Goal: Task Accomplishment & Management: Manage account settings

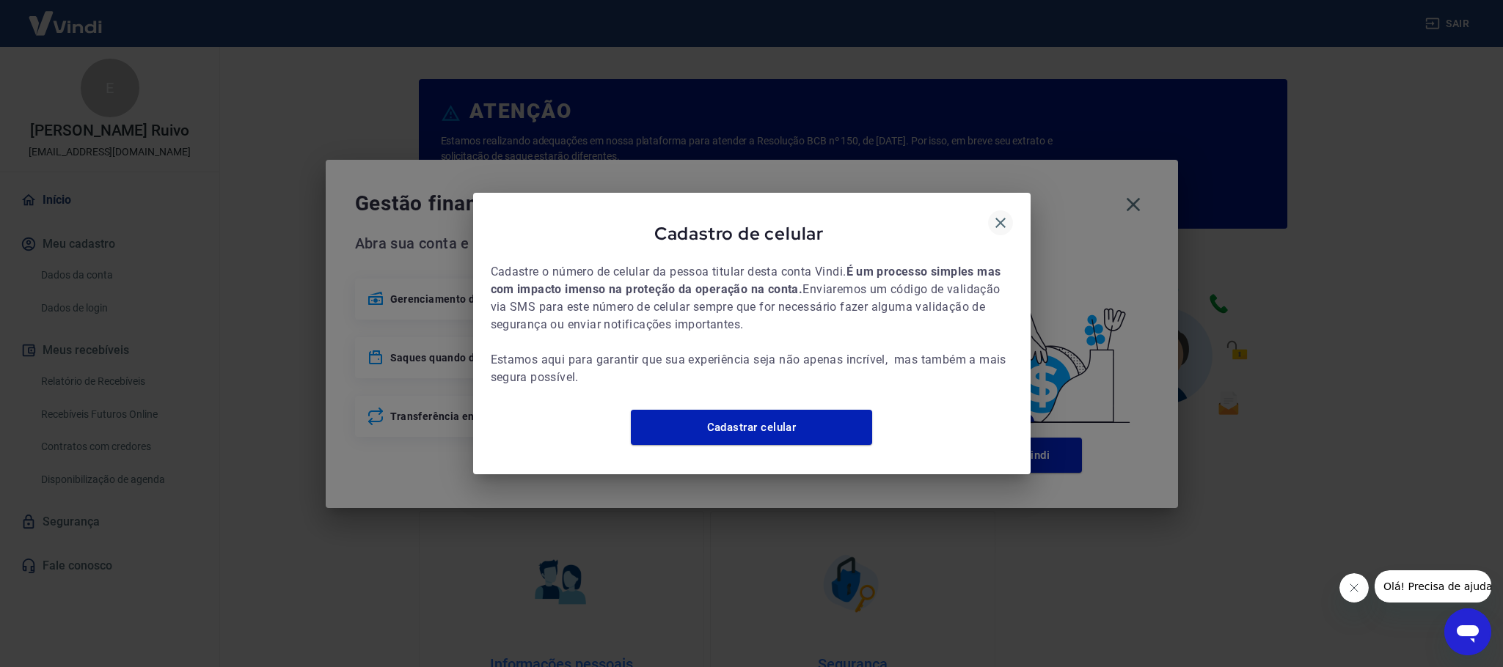
click at [910, 214] on icon "button" at bounding box center [1001, 223] width 18 height 18
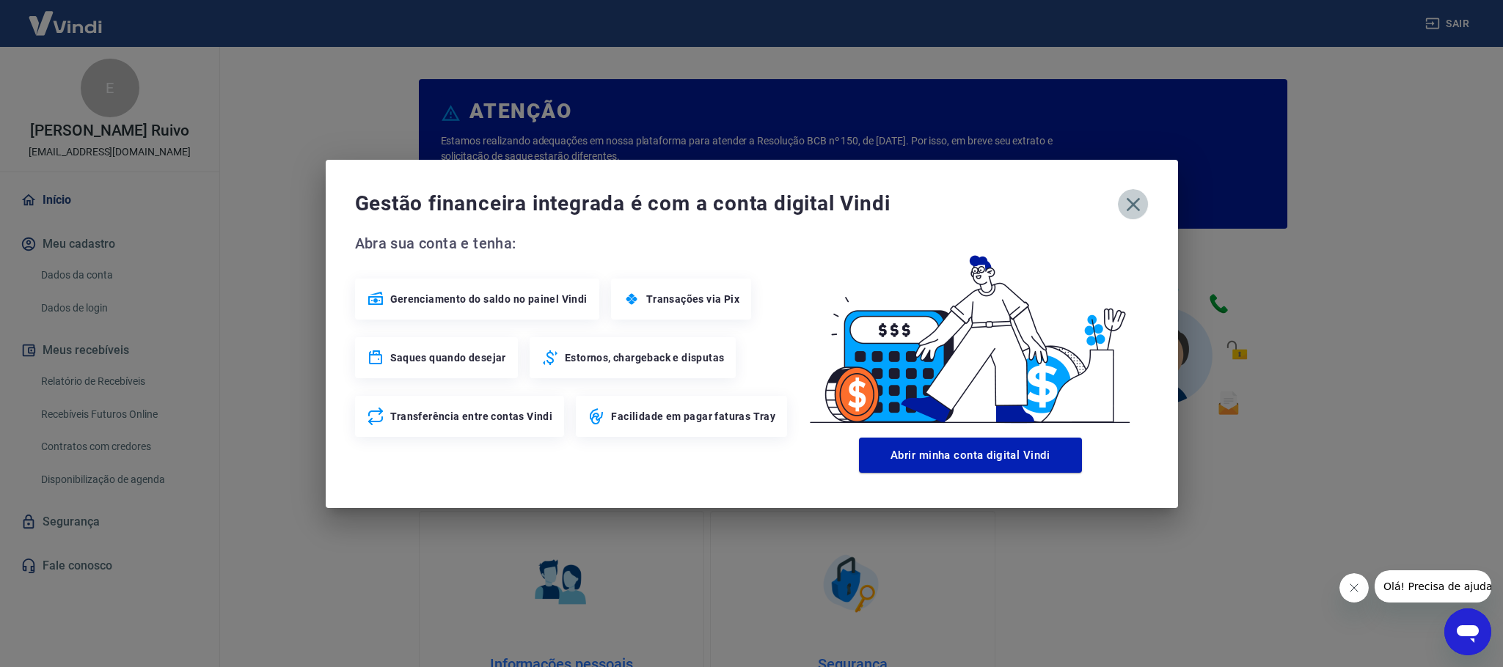
click at [910, 211] on icon "button" at bounding box center [1133, 204] width 23 height 23
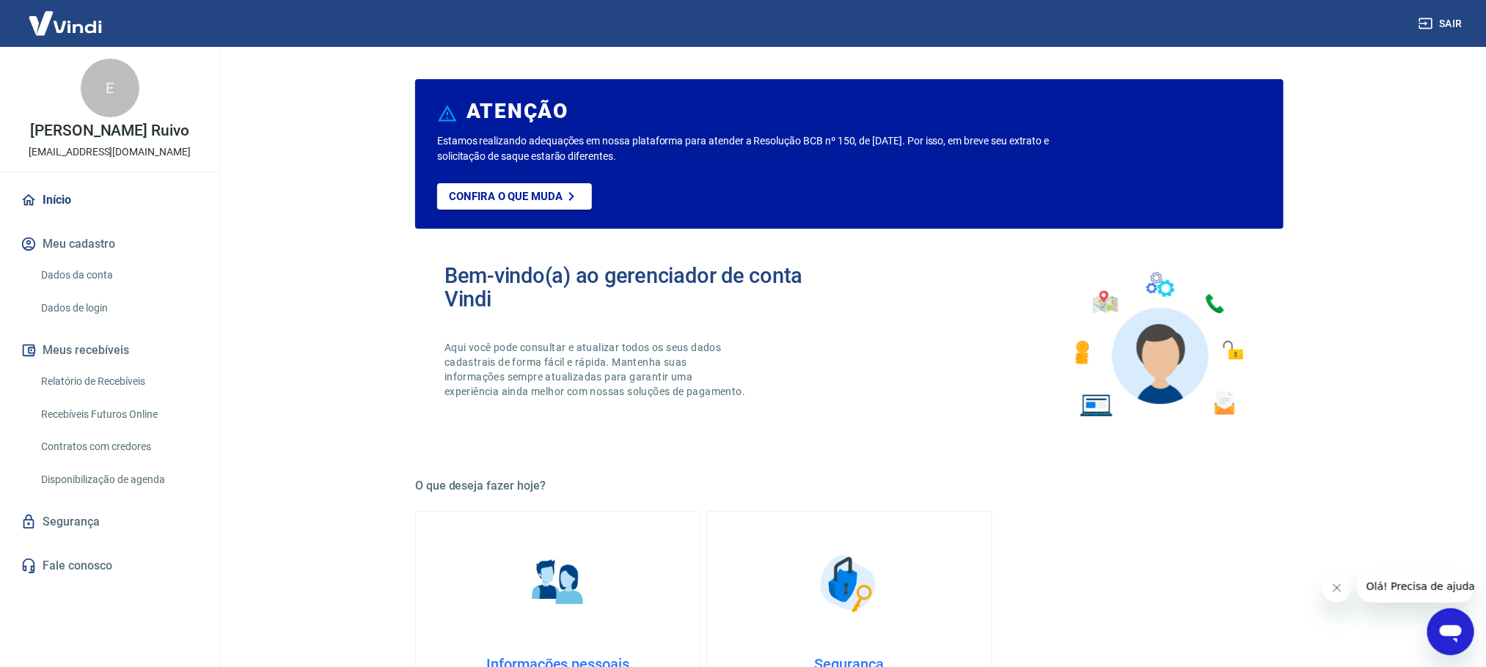
scroll to position [220, 0]
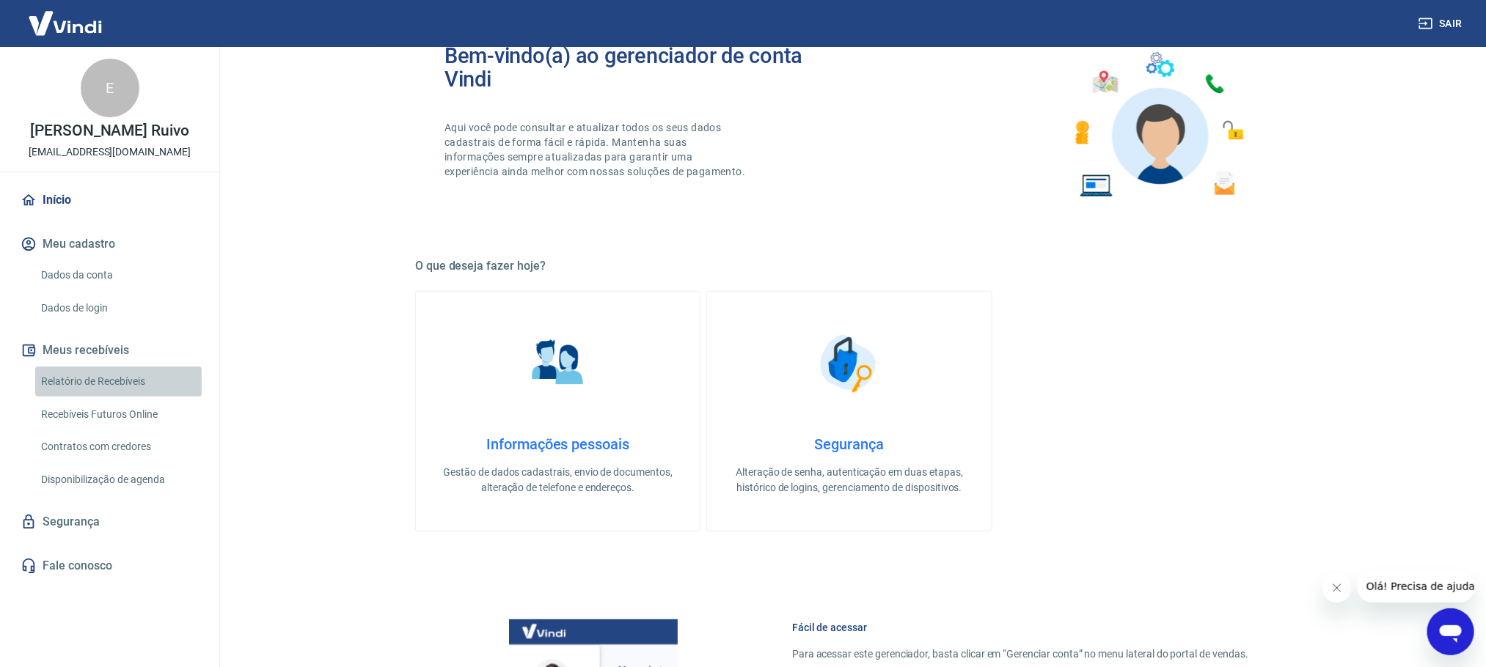
click at [92, 376] on link "Relatório de Recebíveis" at bounding box center [118, 382] width 167 height 30
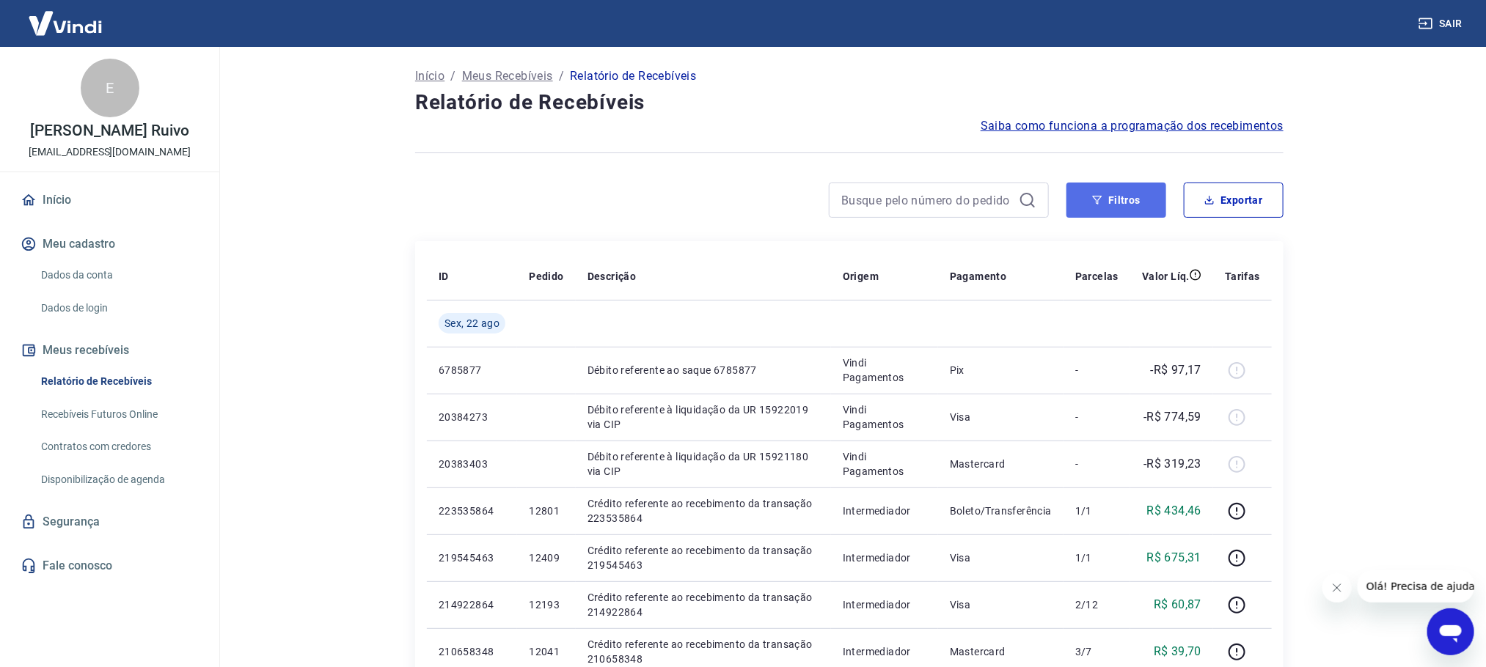
click at [910, 199] on button "Filtros" at bounding box center [1117, 200] width 100 height 35
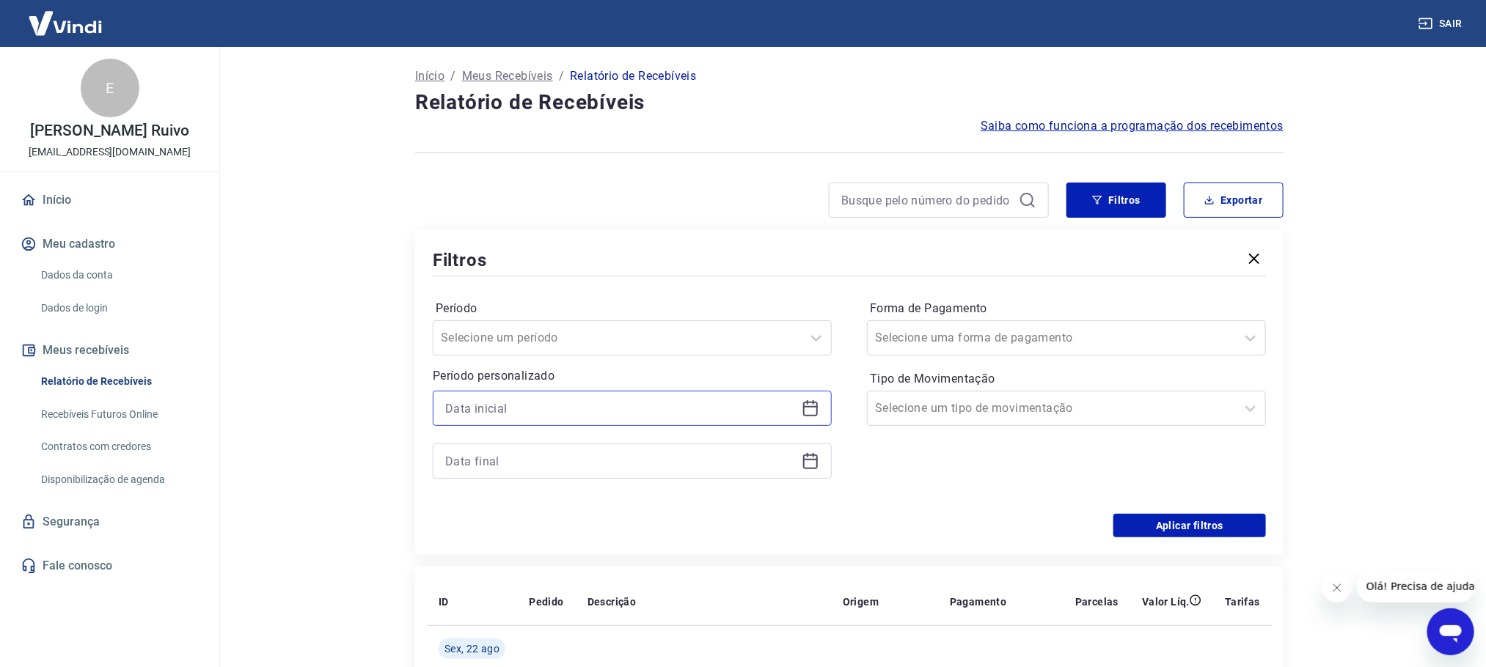
click at [502, 404] on input at bounding box center [620, 409] width 351 height 22
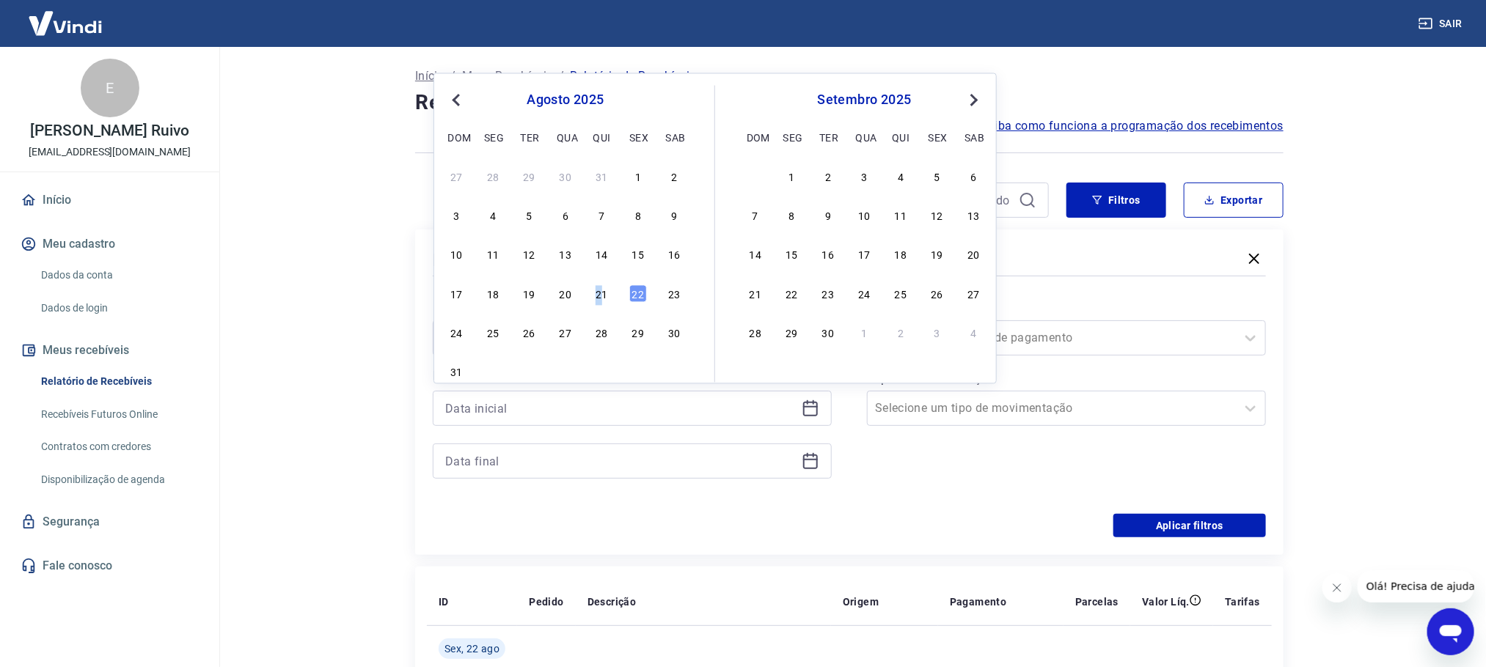
drag, startPoint x: 596, startPoint y: 295, endPoint x: 813, endPoint y: 462, distance: 273.5
click at [601, 295] on div "21" at bounding box center [602, 294] width 18 height 18
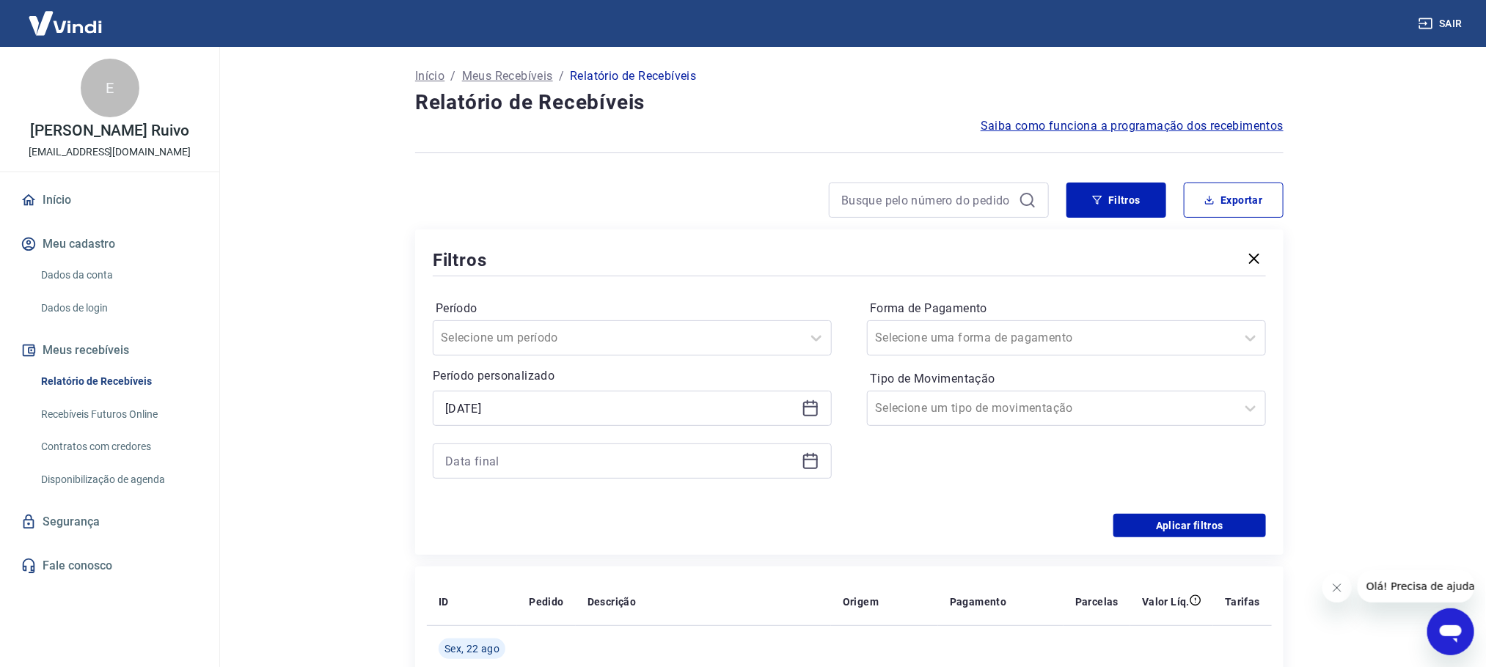
type input "[DATE]"
click at [813, 404] on icon at bounding box center [810, 459] width 15 height 1
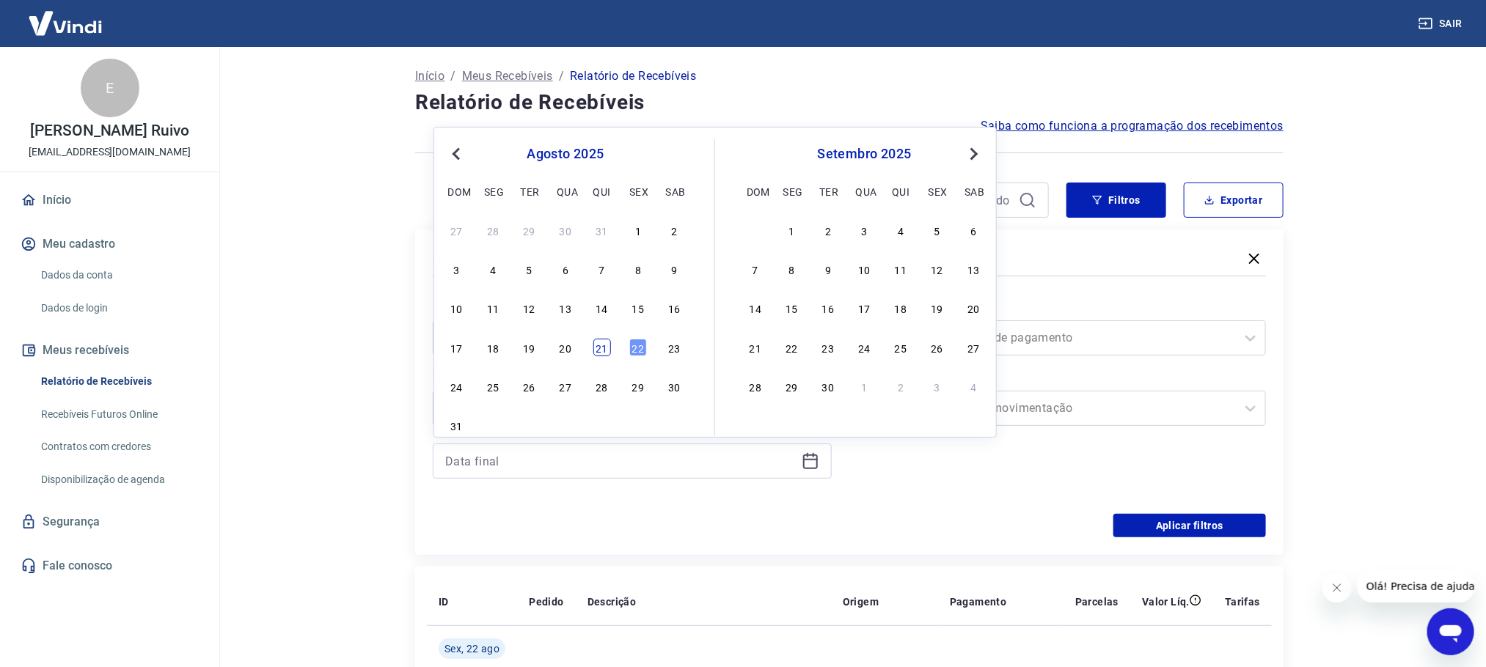
click at [607, 345] on div "21" at bounding box center [602, 348] width 18 height 18
type input "[DATE]"
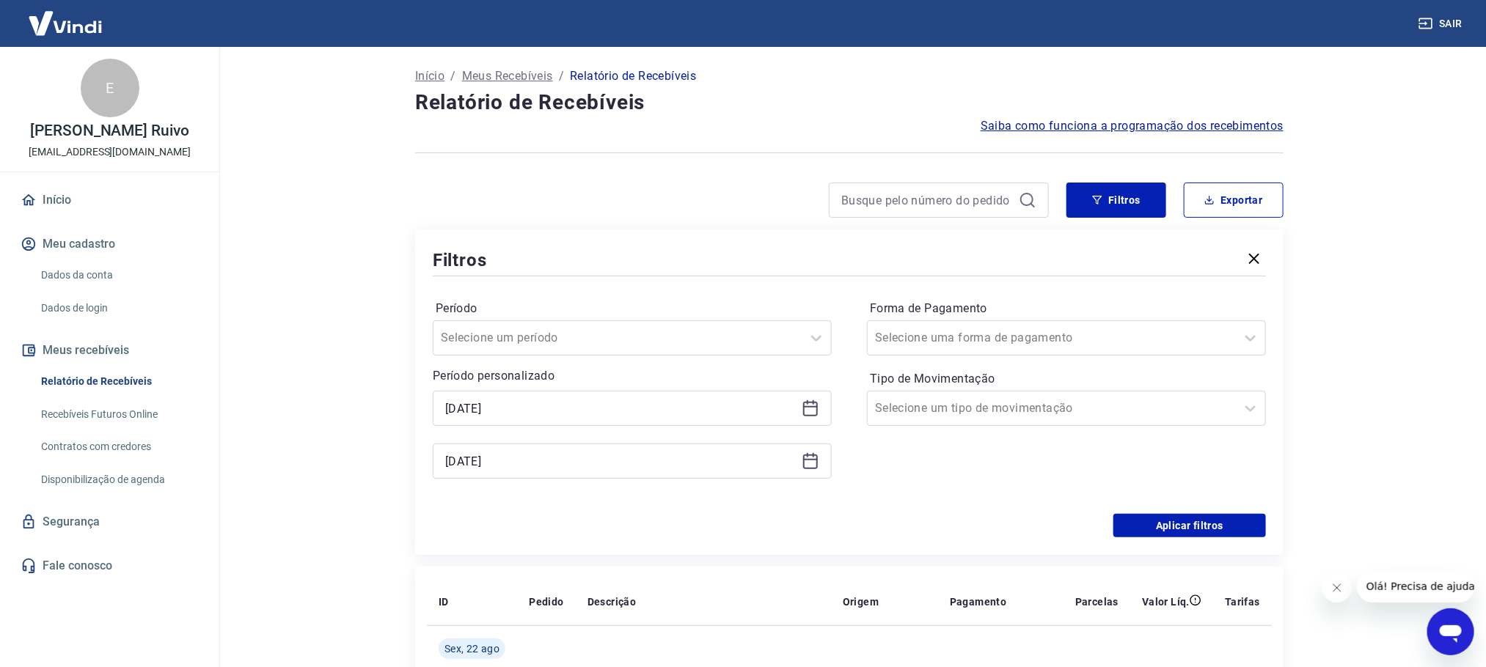
click at [581, 404] on div "Aplicar filtros" at bounding box center [849, 525] width 833 height 23
click at [910, 334] on input "Forma de Pagamento" at bounding box center [949, 338] width 148 height 18
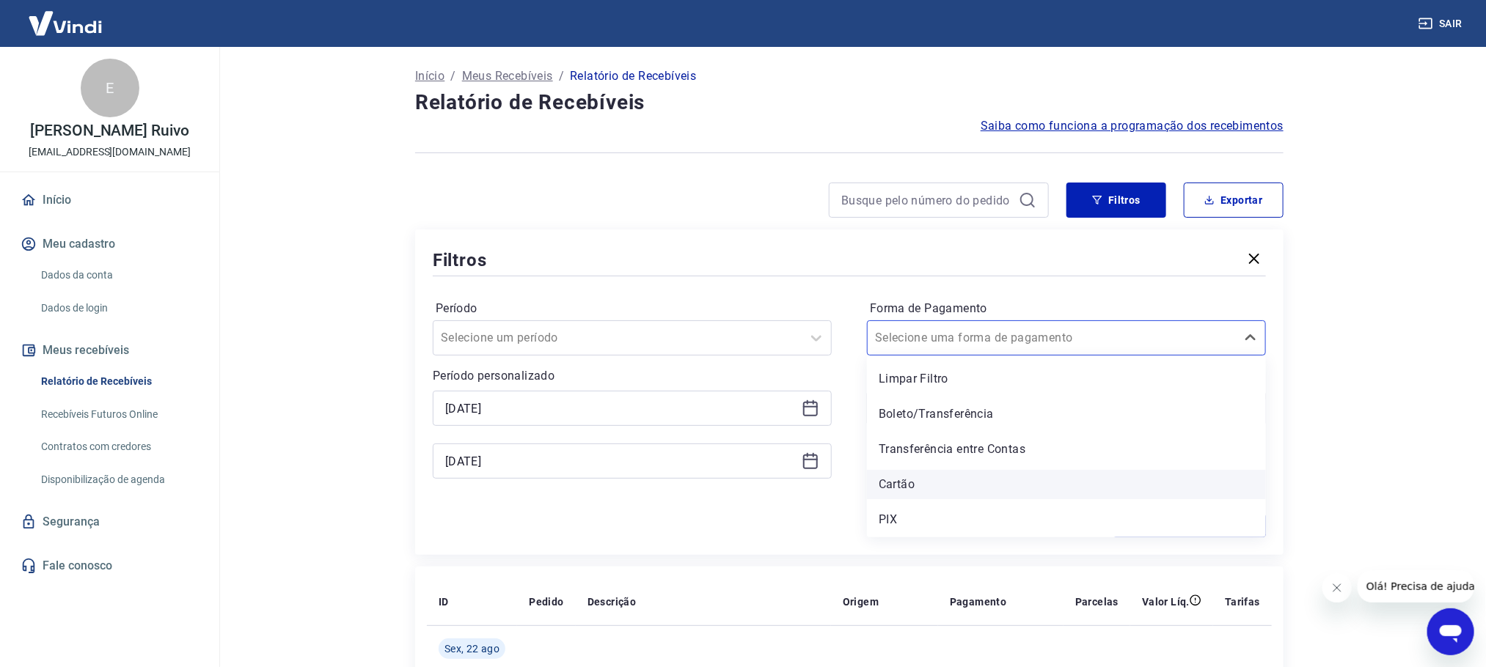
click at [910, 404] on div "Cartão" at bounding box center [1066, 484] width 399 height 29
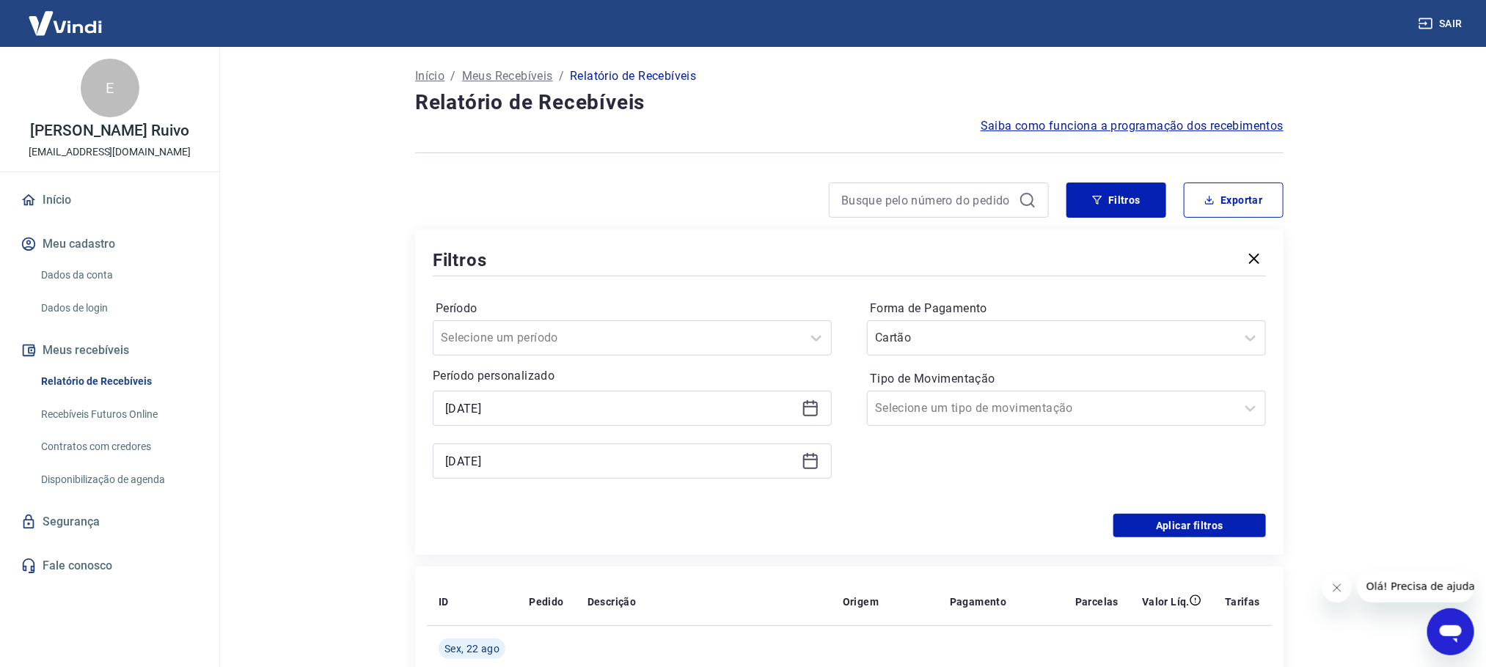
click at [896, 404] on div "Forma de Pagamento Cartão Tipo de Movimentação Selecione um tipo de movimentação" at bounding box center [1066, 397] width 399 height 200
click at [910, 404] on button "Aplicar filtros" at bounding box center [1189, 525] width 153 height 23
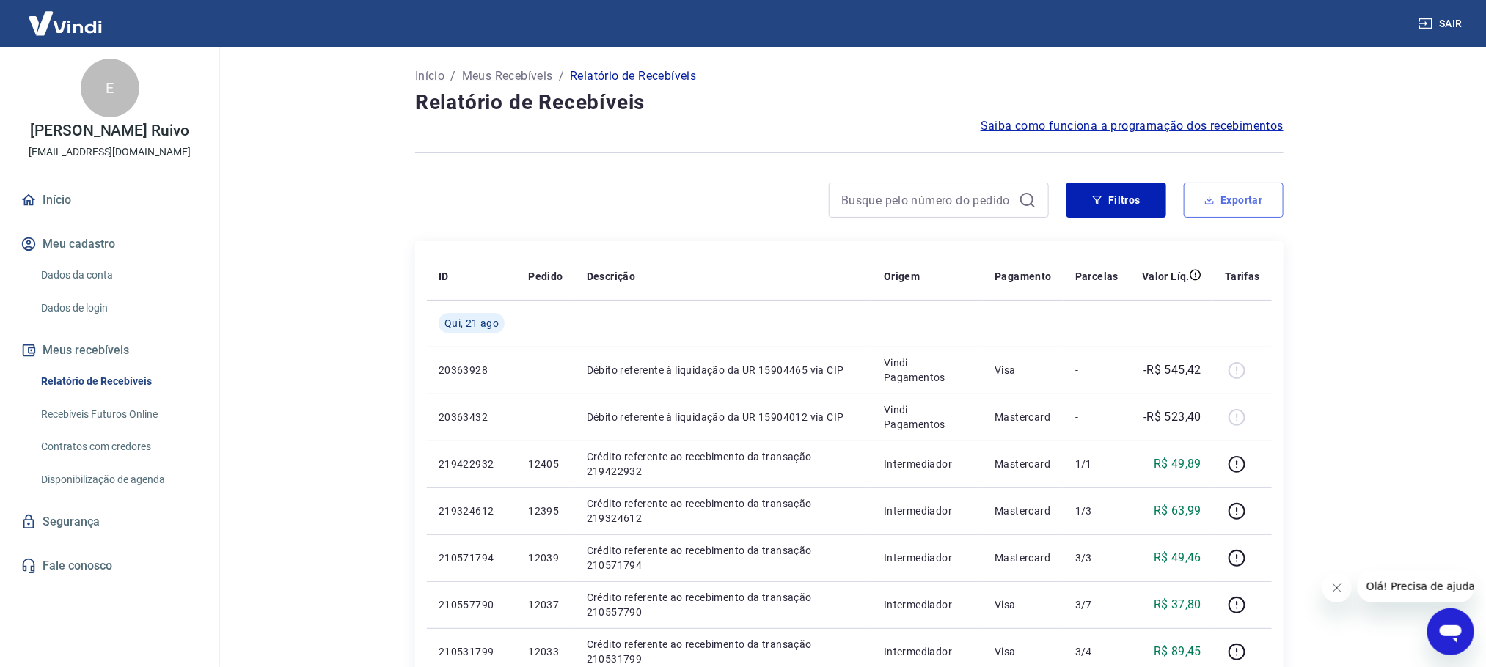
click at [910, 207] on button "Exportar" at bounding box center [1234, 200] width 100 height 35
type input "[DATE]"
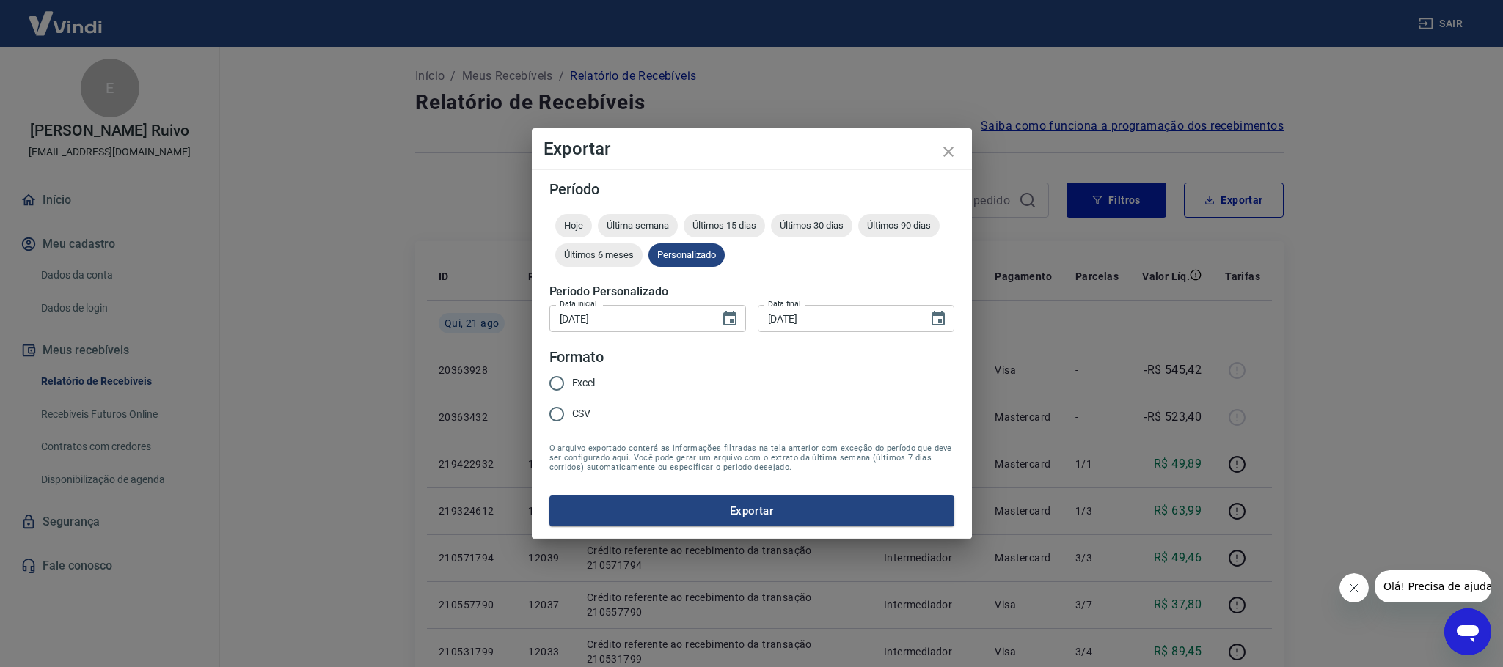
click at [583, 383] on span "Excel" at bounding box center [583, 383] width 23 height 15
click at [572, 383] on input "Excel" at bounding box center [556, 383] width 31 height 31
radio input "true"
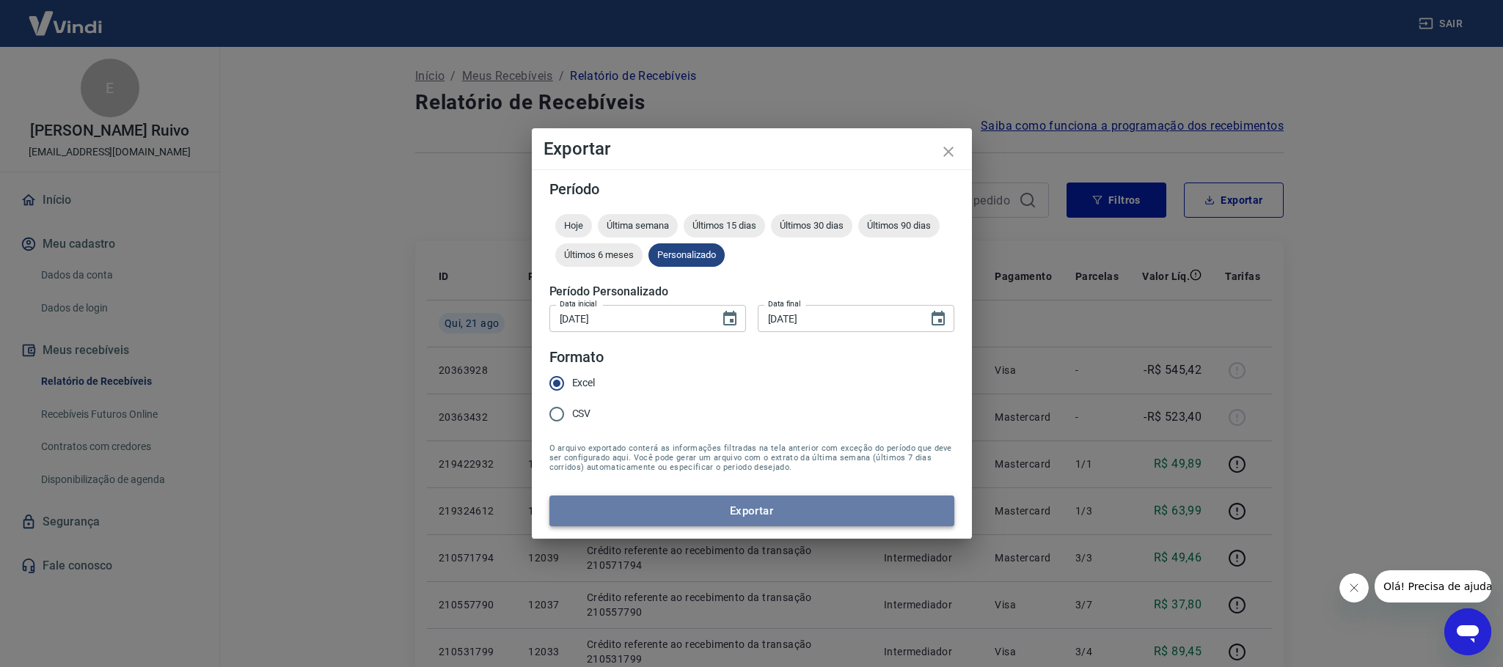
click at [698, 404] on button "Exportar" at bounding box center [751, 511] width 405 height 31
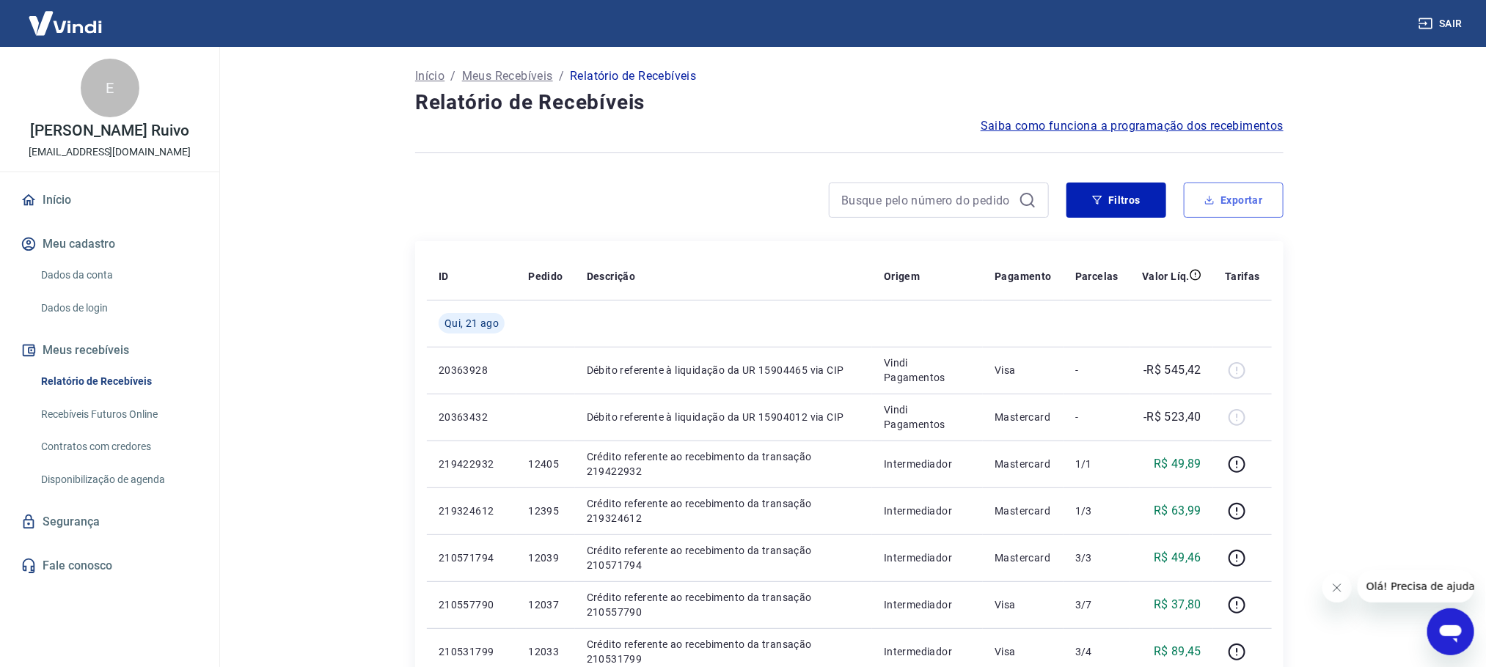
click at [910, 201] on button "Exportar" at bounding box center [1234, 200] width 100 height 35
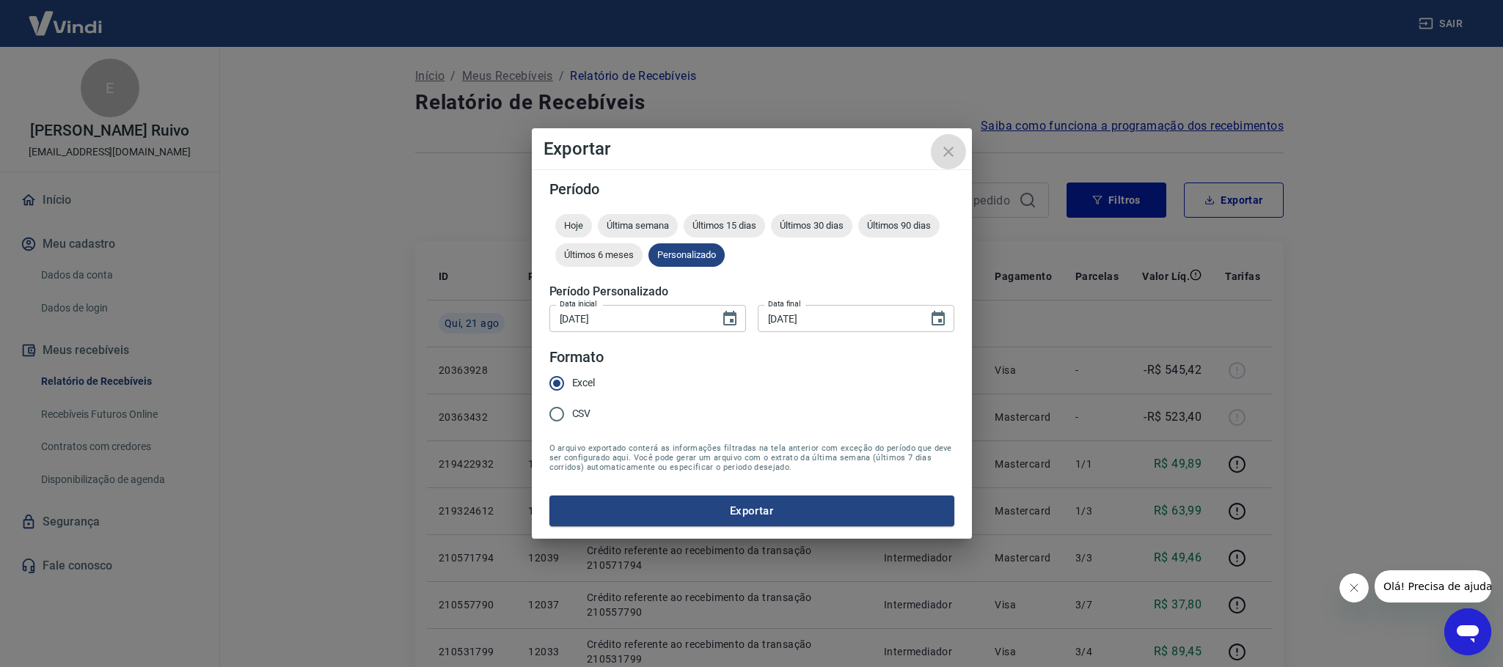
click at [910, 150] on icon "close" at bounding box center [949, 152] width 18 height 18
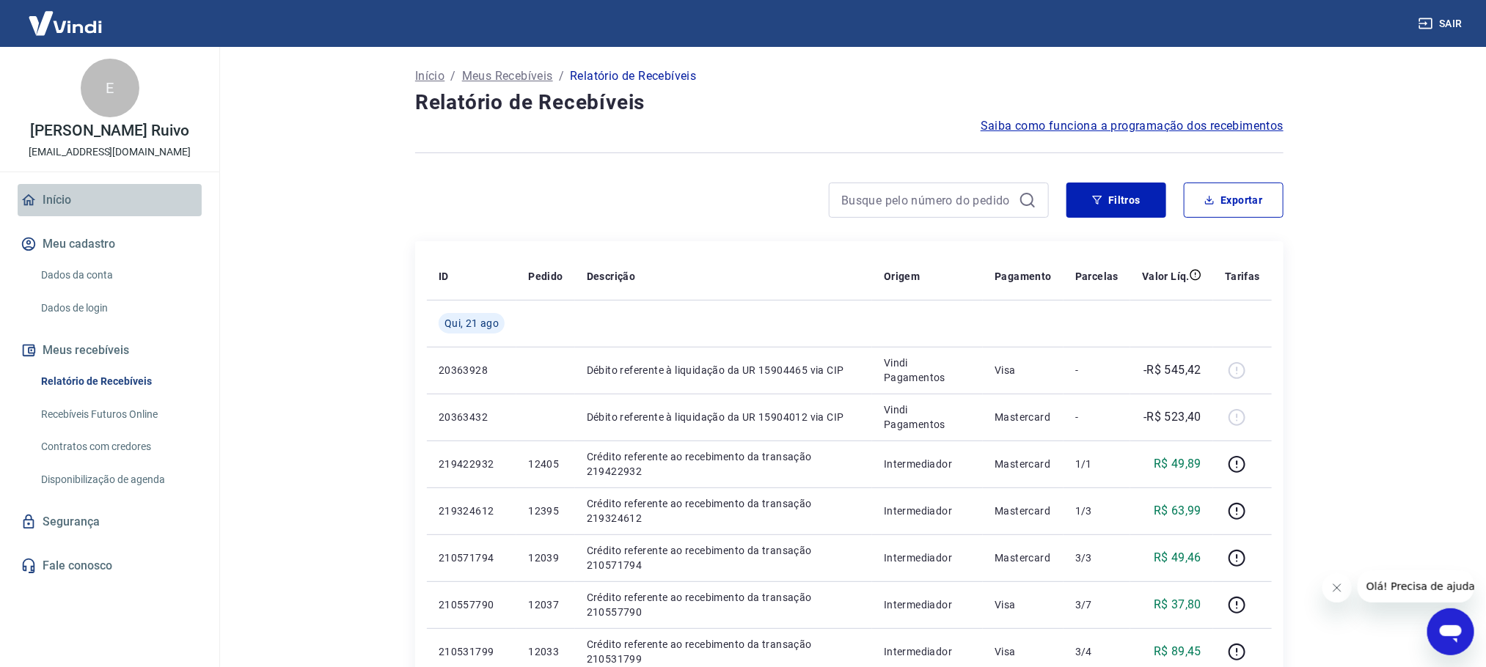
click at [62, 191] on link "Início" at bounding box center [110, 200] width 184 height 32
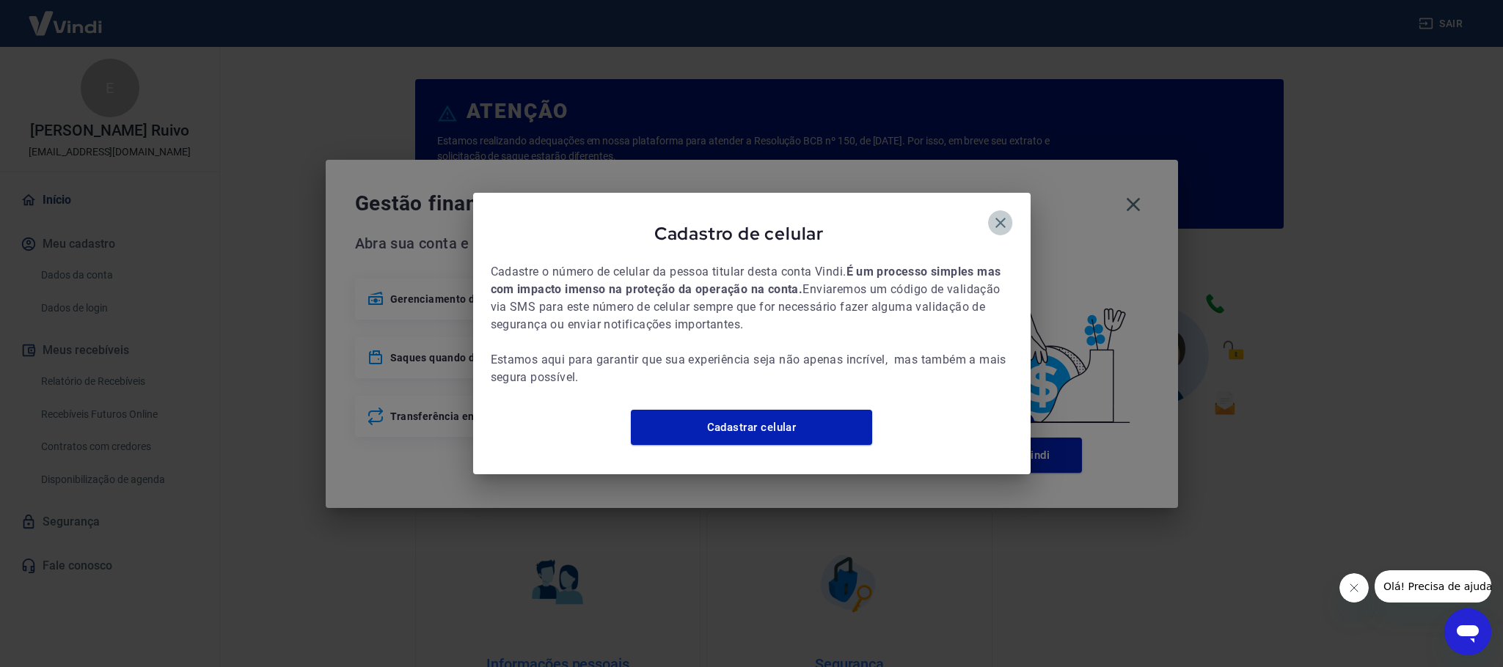
click at [910, 218] on icon "button" at bounding box center [1000, 223] width 10 height 10
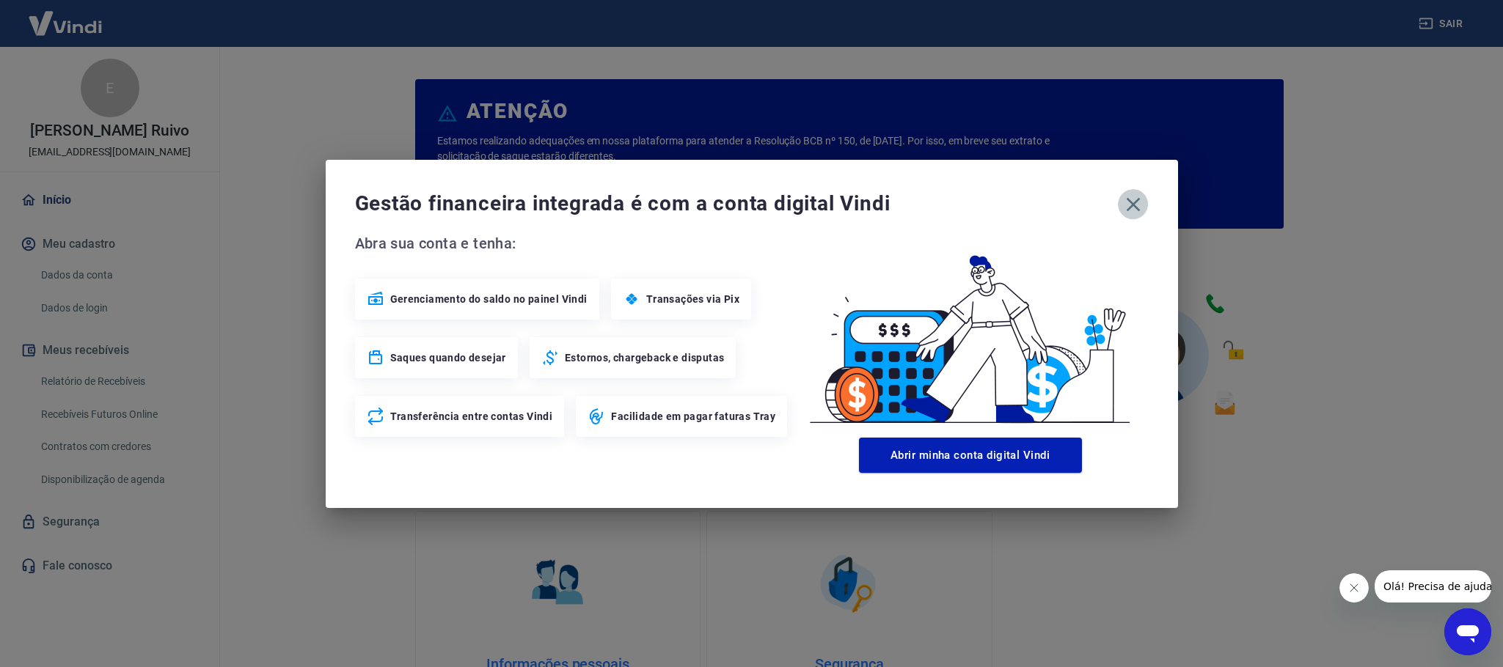
click at [910, 207] on icon "button" at bounding box center [1133, 204] width 14 height 14
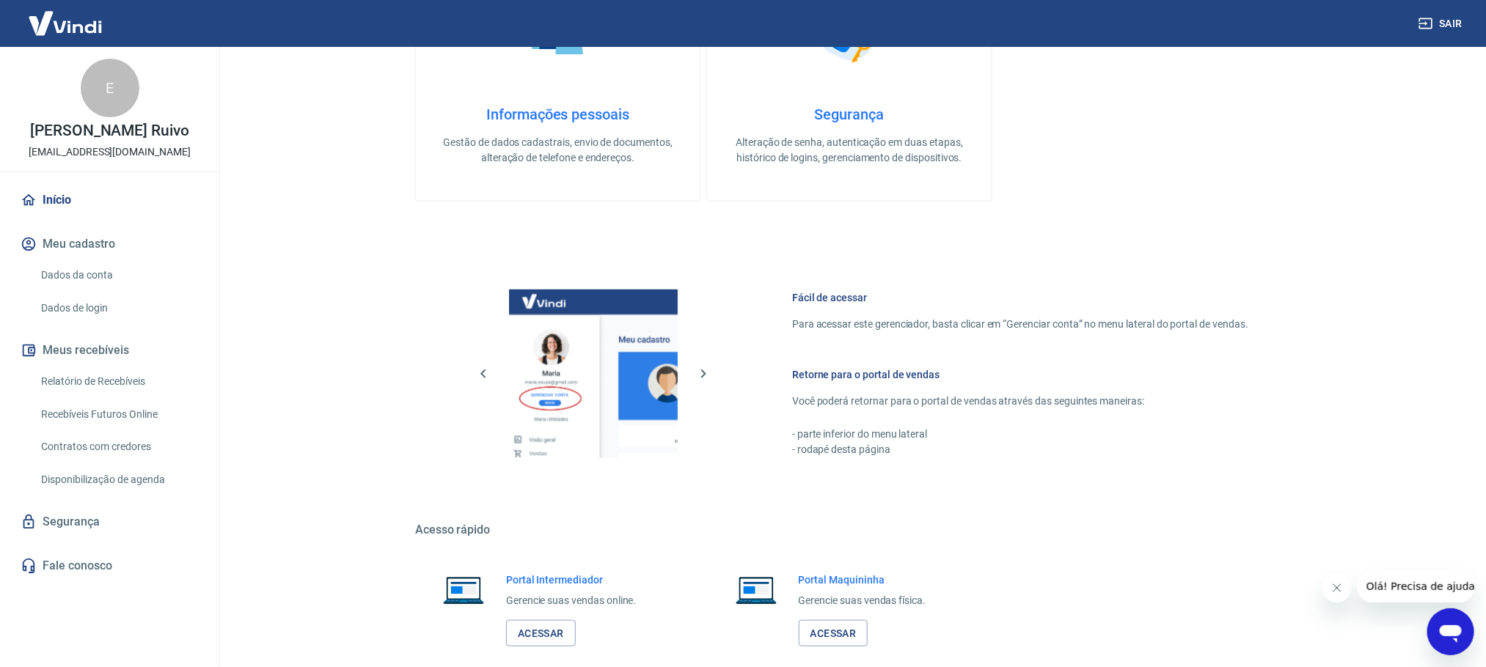
scroll to position [629, 0]
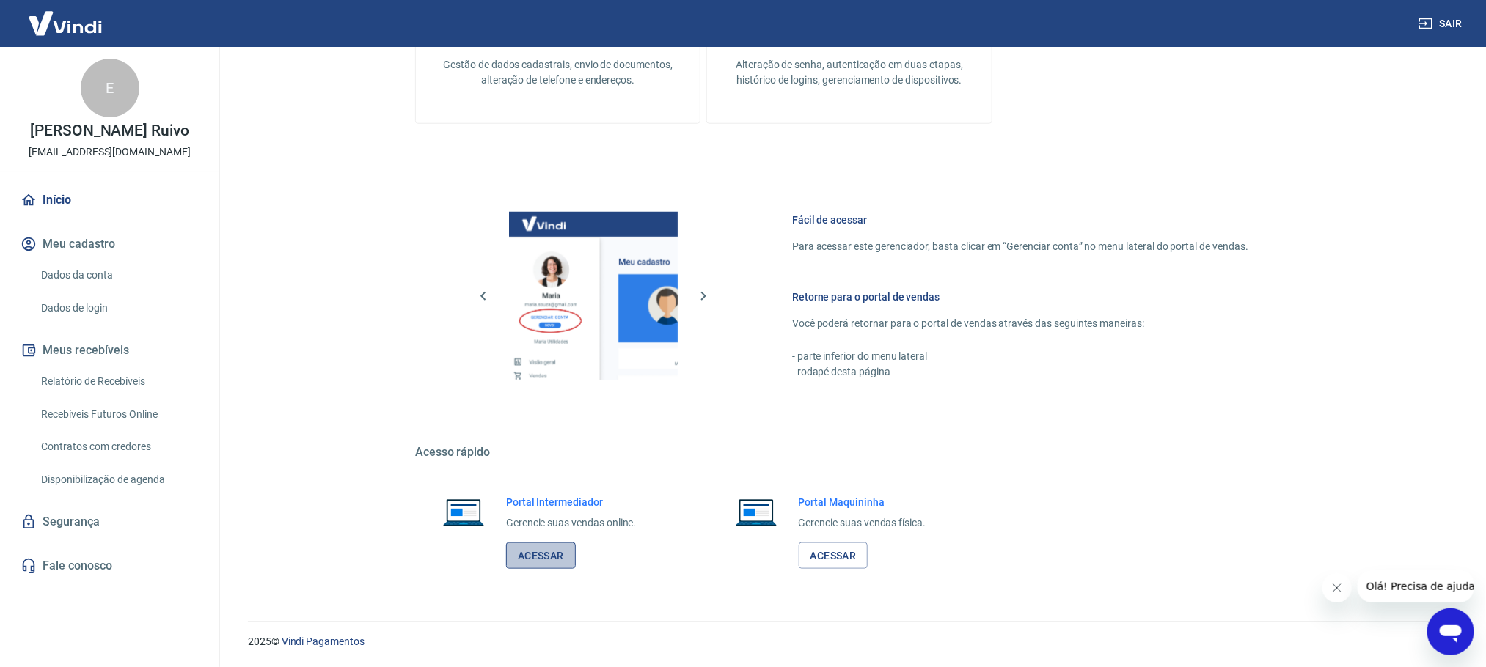
click at [562, 404] on link "Acessar" at bounding box center [541, 556] width 70 height 27
